Goal: Transaction & Acquisition: Book appointment/travel/reservation

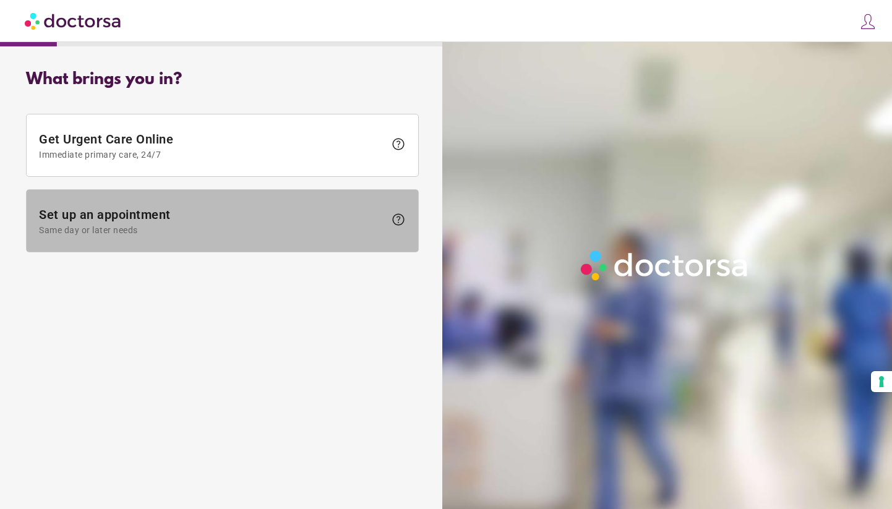
click at [191, 219] on span "Set up an appointment Same day or later needs" at bounding box center [212, 221] width 346 height 28
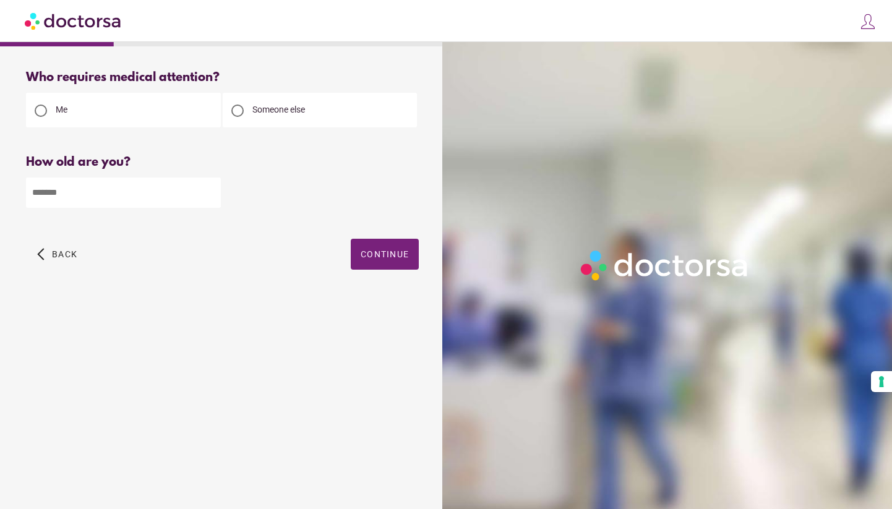
click at [101, 191] on input "number" at bounding box center [123, 192] width 195 height 30
type input "**"
click at [378, 262] on span "button" at bounding box center [385, 254] width 68 height 31
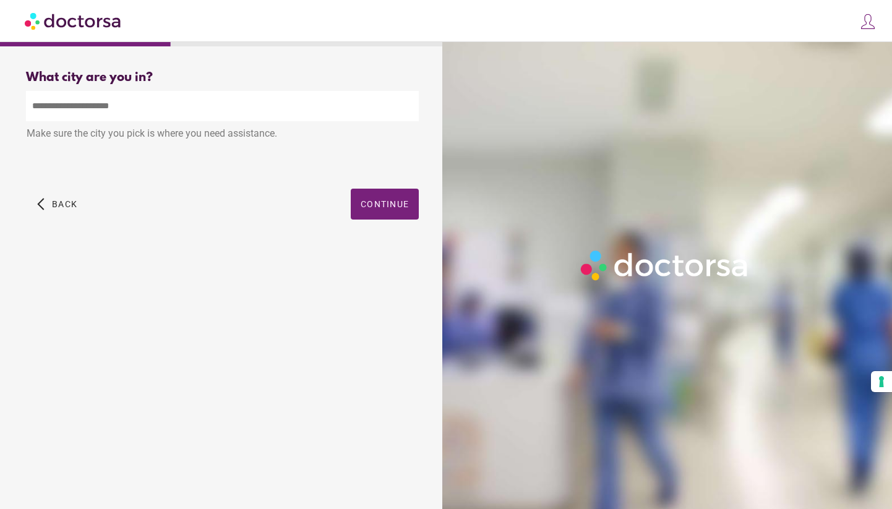
click at [189, 99] on input "text" at bounding box center [222, 106] width 393 height 30
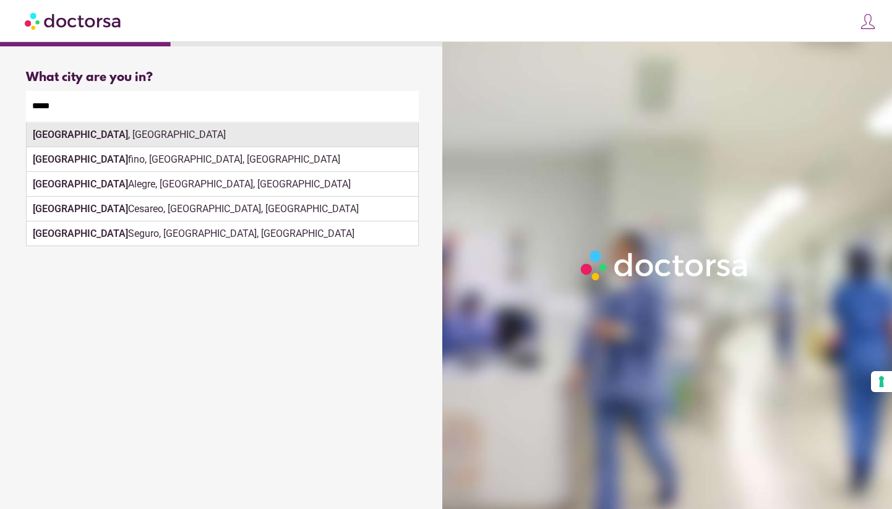
click at [132, 137] on div "[GEOGRAPHIC_DATA] , [GEOGRAPHIC_DATA]" at bounding box center [222, 134] width 391 height 25
type input "**********"
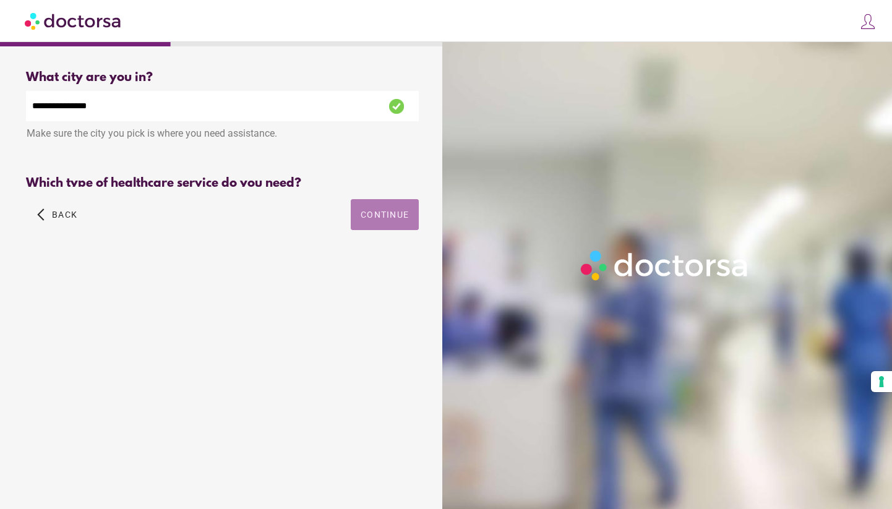
click at [379, 217] on button "Continue" at bounding box center [385, 214] width 68 height 31
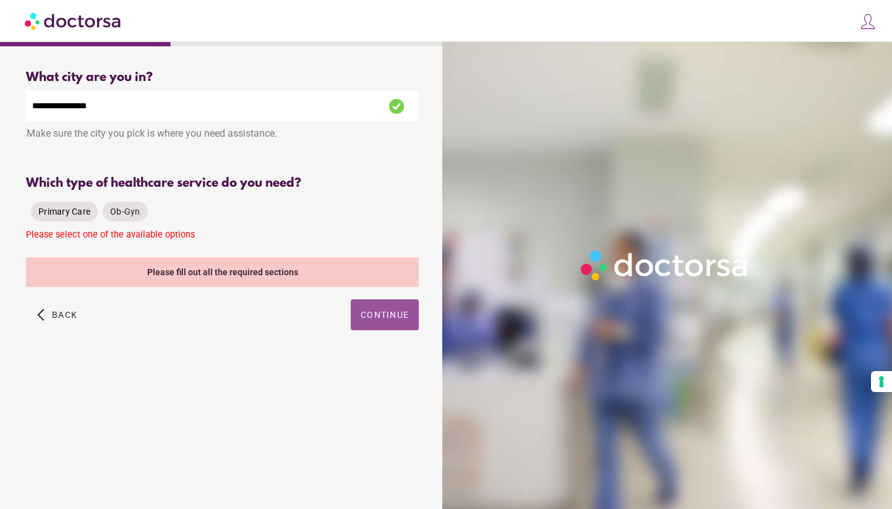
click at [74, 215] on span "Primary Care" at bounding box center [64, 212] width 52 height 10
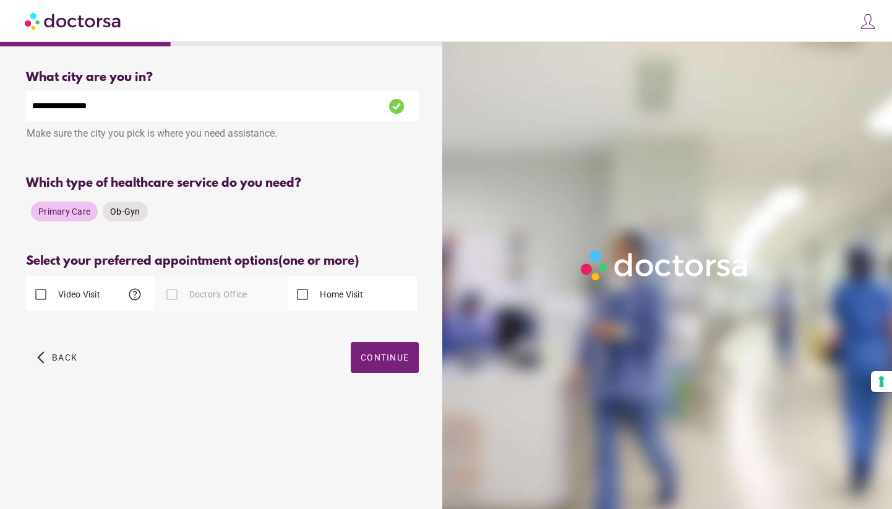
click at [124, 213] on span "Ob-Gyn" at bounding box center [125, 212] width 30 height 10
click at [90, 300] on label "Video Visit" at bounding box center [78, 294] width 45 height 12
click at [385, 358] on span "Continue" at bounding box center [384, 357] width 48 height 10
